Goal: Register for event/course

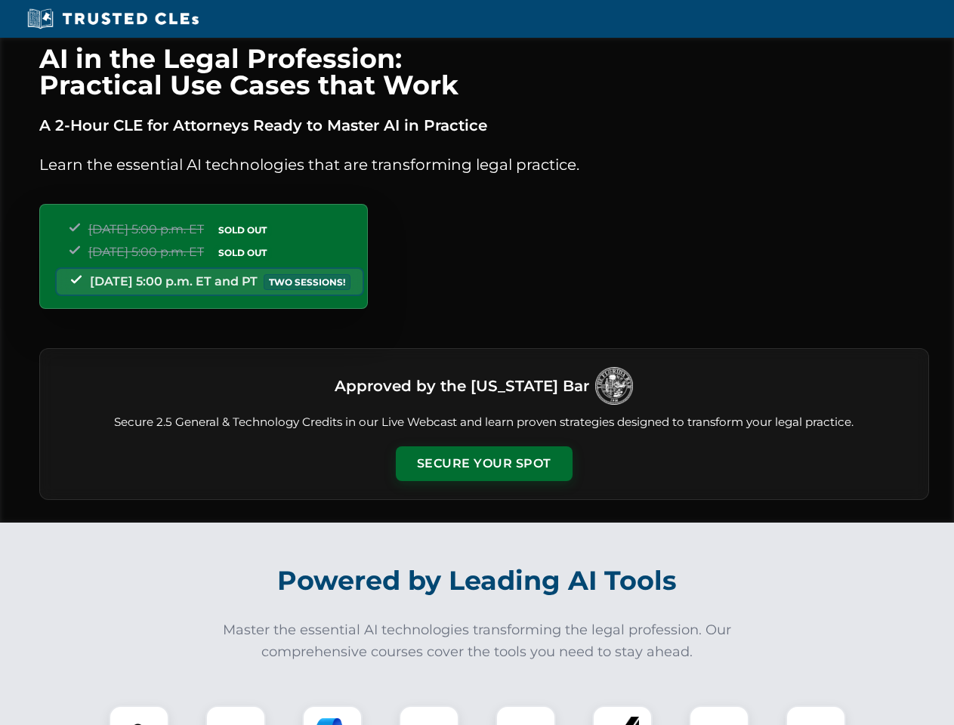
click at [483, 464] on button "Secure Your Spot" at bounding box center [484, 463] width 177 height 35
click at [139, 715] on img at bounding box center [139, 736] width 44 height 44
click at [236, 715] on div at bounding box center [235, 735] width 60 height 60
click at [332, 715] on div at bounding box center [332, 735] width 60 height 60
